Goal: Feedback & Contribution: Contribute content

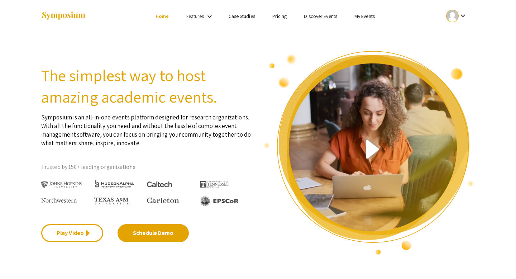
click at [369, 15] on link "My Events" at bounding box center [364, 16] width 20 height 6
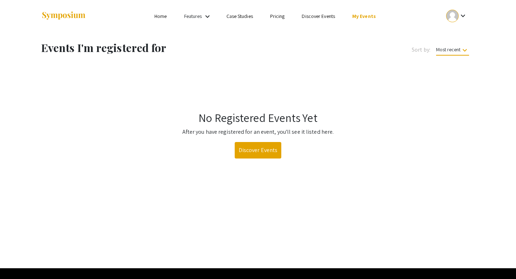
click at [463, 19] on mat-icon "keyboard_arrow_down" at bounding box center [463, 15] width 9 height 9
click at [458, 35] on button "My Account" at bounding box center [461, 35] width 44 height 17
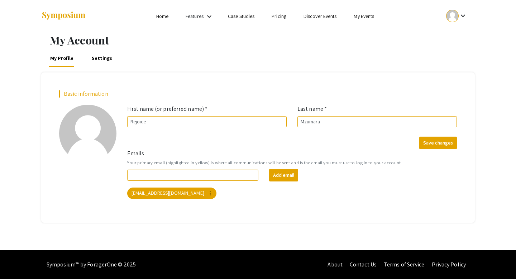
click at [355, 18] on link "My Events" at bounding box center [364, 16] width 20 height 6
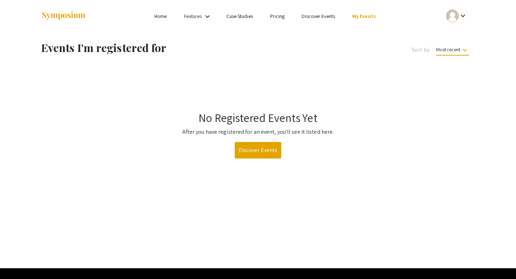
click at [463, 16] on mat-icon "keyboard_arrow_down" at bounding box center [463, 15] width 9 height 9
click at [460, 54] on button "My Submissions" at bounding box center [461, 52] width 44 height 17
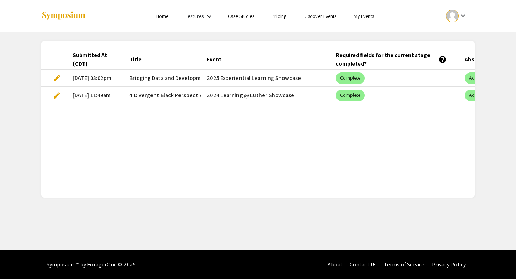
click at [193, 77] on span "Bridging Data and Development: A Summer Internship in Nonprofit Strategy" at bounding box center [224, 78] width 190 height 9
click at [173, 77] on span "Bridging Data and Development: A Summer Internship in Nonprofit Strategy" at bounding box center [224, 78] width 190 height 9
click at [59, 76] on span "edit" at bounding box center [57, 78] width 9 height 9
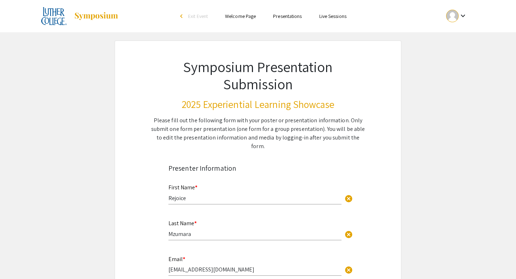
select select "custom"
type input "0"
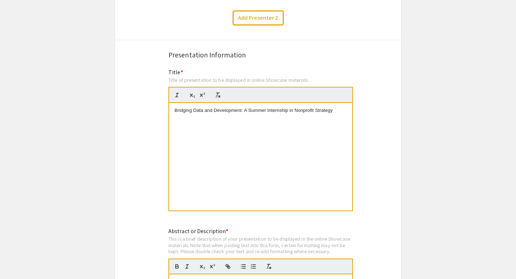
select select "auto"
type input "1"
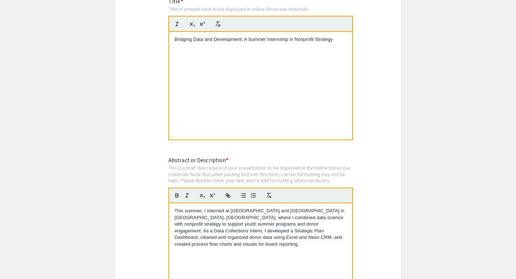
scroll to position [618, 0]
select select "auto"
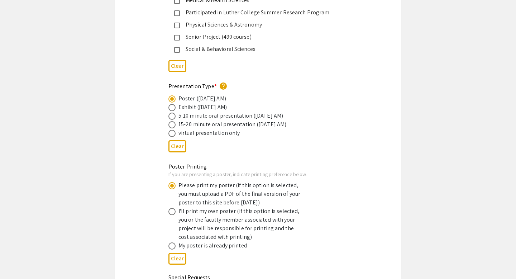
scroll to position [1180, 0]
